Goal: Complete application form

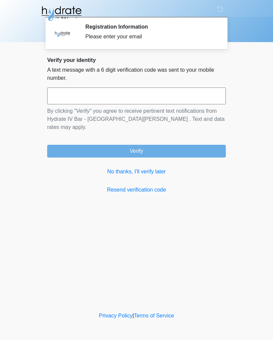
click at [66, 95] on input "text" at bounding box center [136, 95] width 178 height 17
type input "******"
click at [77, 145] on button "Verify" at bounding box center [136, 151] width 178 height 13
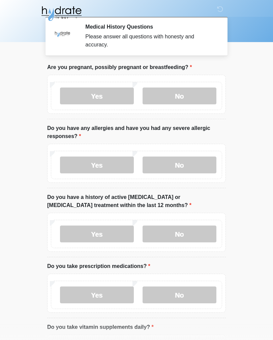
click at [171, 97] on label "No" at bounding box center [179, 95] width 74 height 17
click at [205, 159] on label "No" at bounding box center [179, 164] width 74 height 17
click at [187, 239] on label "No" at bounding box center [179, 233] width 74 height 17
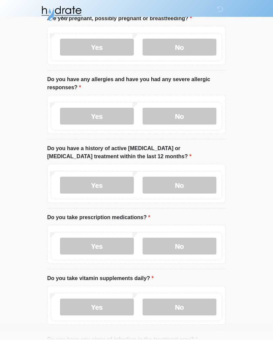
scroll to position [50, 0]
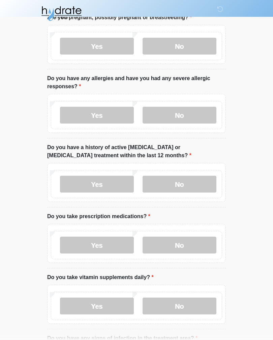
click at [196, 250] on label "No" at bounding box center [179, 245] width 74 height 17
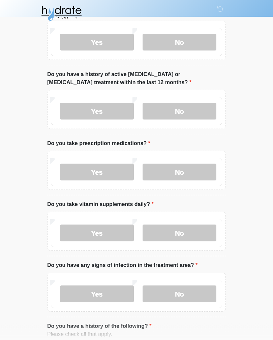
click at [196, 235] on label "No" at bounding box center [179, 233] width 74 height 17
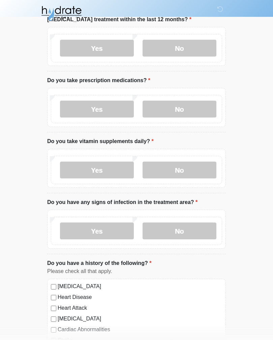
scroll to position [186, 0]
click at [192, 230] on label "No" at bounding box center [179, 230] width 74 height 17
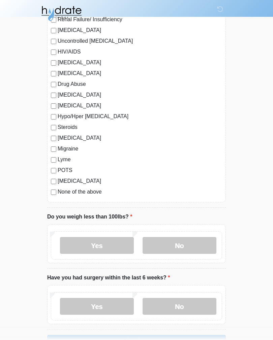
scroll to position [630, 0]
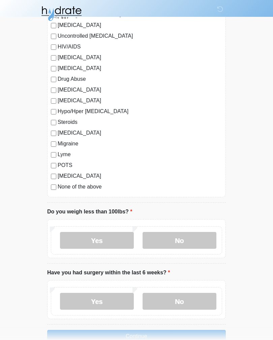
click at [197, 238] on label "No" at bounding box center [179, 240] width 74 height 17
click at [196, 300] on label "No" at bounding box center [179, 301] width 74 height 17
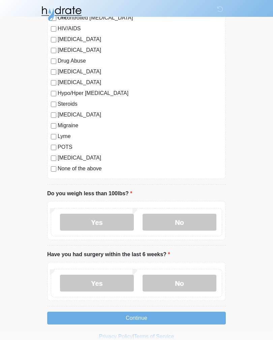
scroll to position [657, 0]
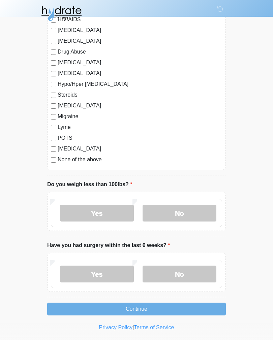
click at [196, 309] on button "Continue" at bounding box center [136, 309] width 178 height 13
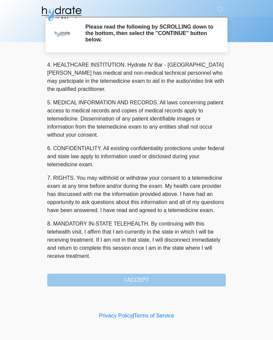
scroll to position [193, 0]
click at [187, 282] on button "I ACCEPT" at bounding box center [136, 280] width 178 height 13
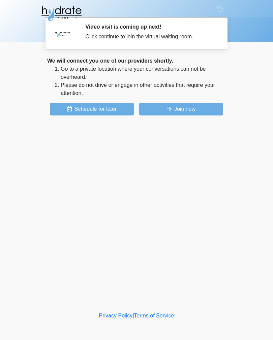
click at [211, 114] on button "Join now" at bounding box center [181, 109] width 84 height 13
